Goal: Task Accomplishment & Management: Use online tool/utility

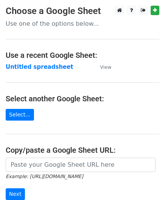
scroll to position [76, 0]
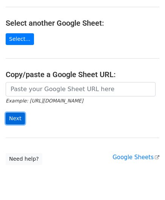
click at [18, 115] on input "Next" at bounding box center [15, 119] width 19 height 12
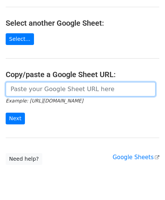
paste input "https://docs.google.com/spreadsheets/d/1LAYeREfiDq40fOaPJe2N3DFNw78kEMx72rb2R1F…"
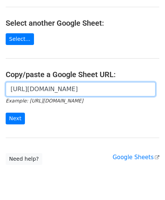
scroll to position [0, 163]
type input "https://docs.google.com/spreadsheets/d/1LAYeREfiDq40fOaPJe2N3DFNw78kEMx72rb2R1F…"
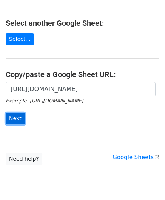
click at [16, 118] on input "Next" at bounding box center [15, 119] width 19 height 12
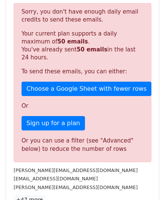
scroll to position [255, 0]
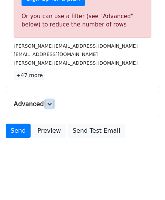
click at [53, 104] on link at bounding box center [49, 104] width 8 height 8
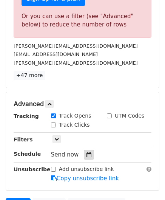
click at [90, 150] on div at bounding box center [89, 155] width 10 height 10
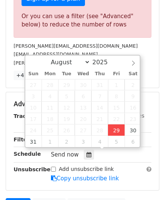
type input "[DATE] 12:00"
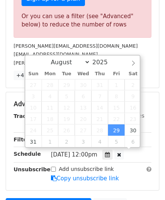
scroll to position [0, 0]
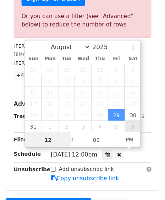
paste input "0"
type input "10"
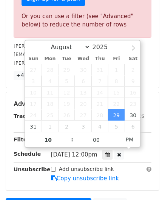
type input "[DATE] 22:00"
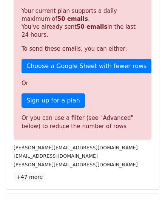
scroll to position [347, 0]
